Goal: Find specific page/section: Find specific page/section

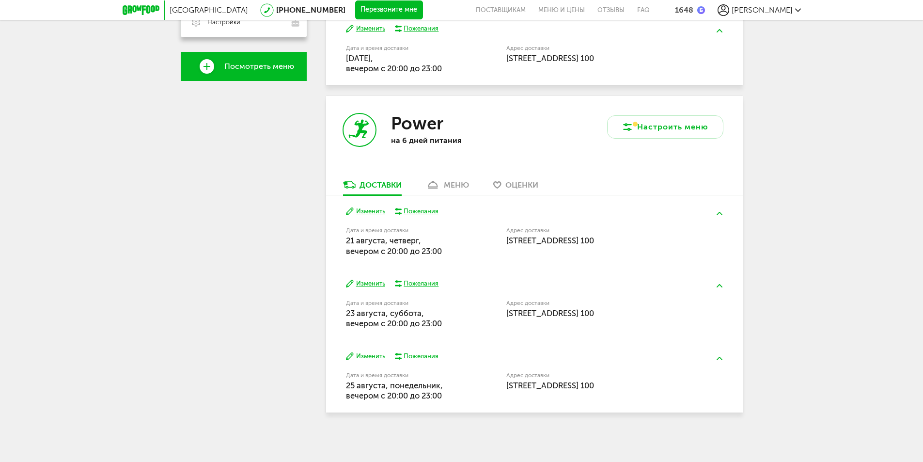
scroll to position [107, 0]
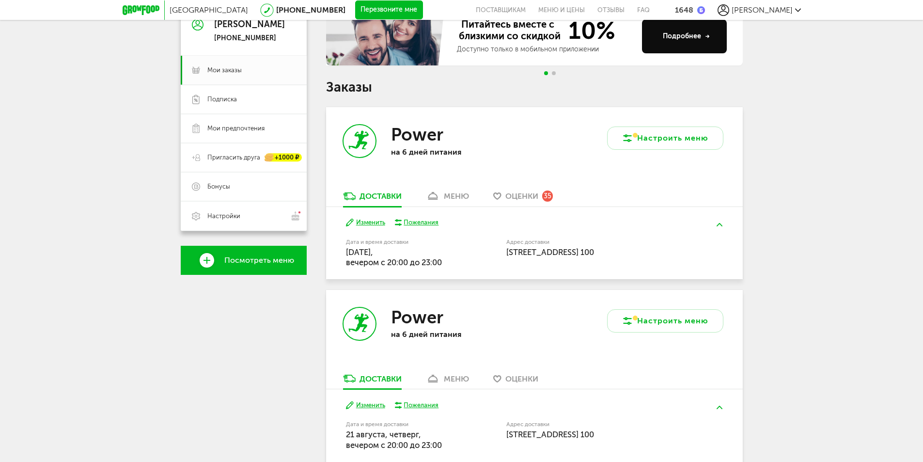
click at [455, 199] on div "меню" at bounding box center [456, 195] width 25 height 9
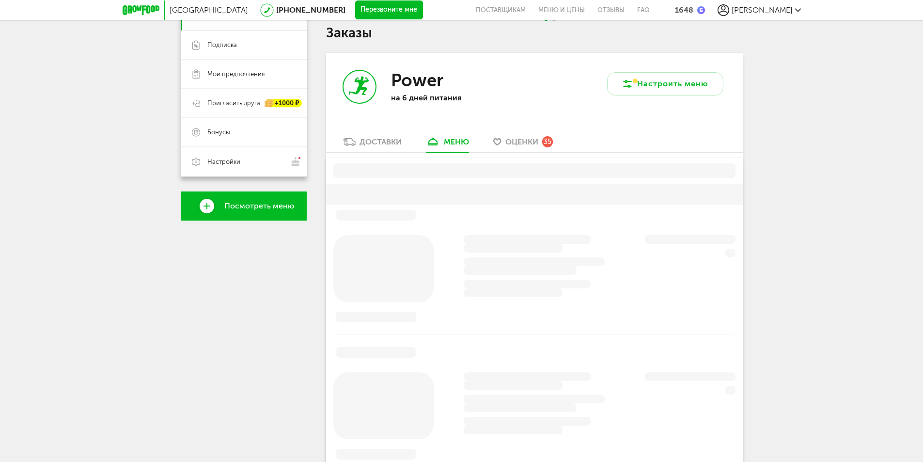
scroll to position [190, 0]
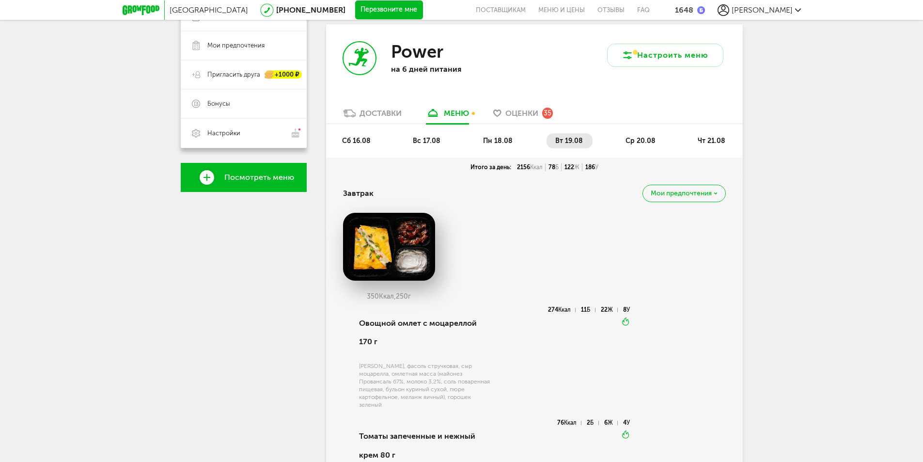
click at [636, 146] on li "ср 20.08" at bounding box center [640, 140] width 48 height 15
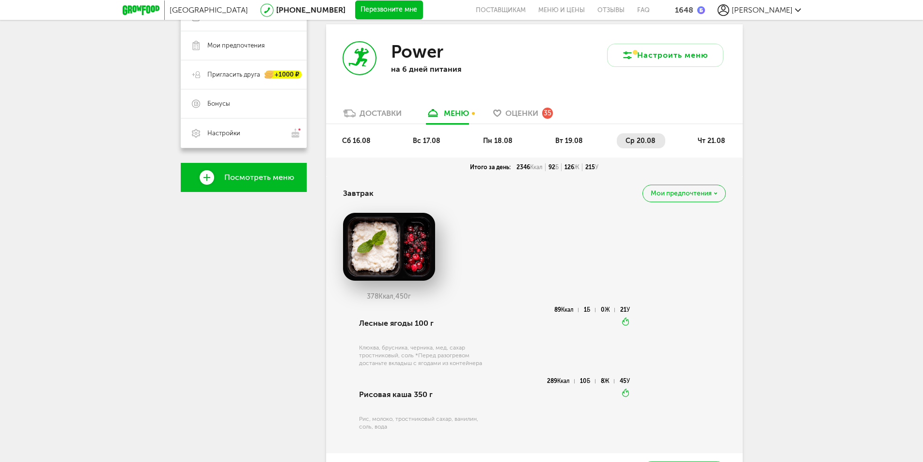
click at [700, 146] on li "чт 21.08" at bounding box center [712, 140] width 46 height 15
